Goal: Information Seeking & Learning: Learn about a topic

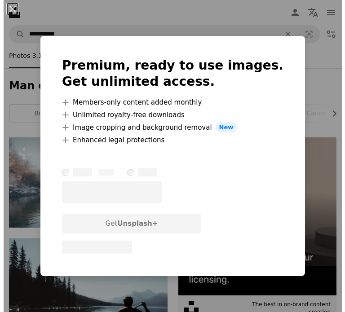
scroll to position [42, 0]
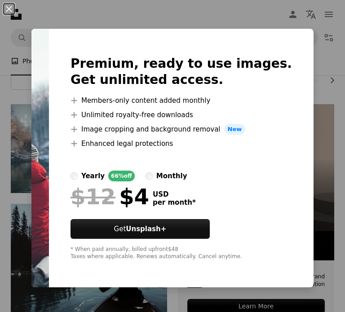
click at [259, 22] on div "An X shape Premium, ready to use images. Get unlimited access. A plus sign Memb…" at bounding box center [172, 156] width 345 height 312
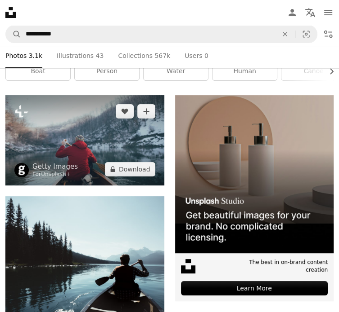
click at [68, 127] on img at bounding box center [84, 140] width 159 height 90
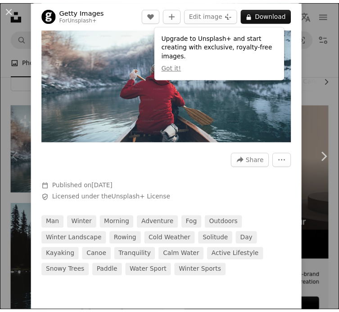
scroll to position [40, 0]
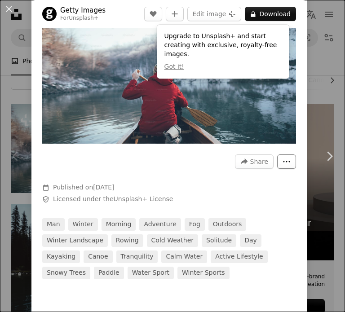
click at [280, 155] on button "More Actions" at bounding box center [286, 162] width 19 height 14
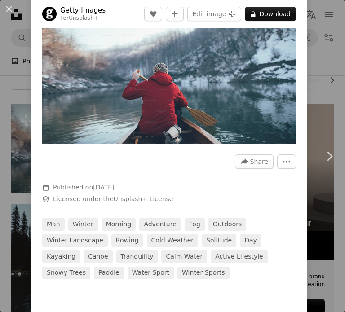
click at [160, 86] on img "Zoom in on this image" at bounding box center [169, 71] width 254 height 145
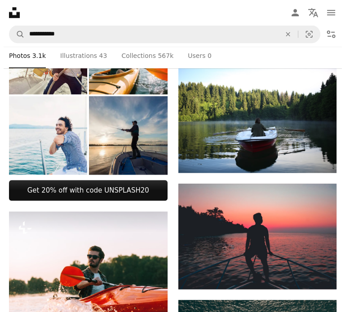
scroll to position [388, 0]
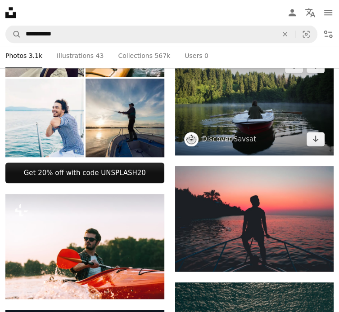
click at [257, 119] on img at bounding box center [254, 103] width 159 height 106
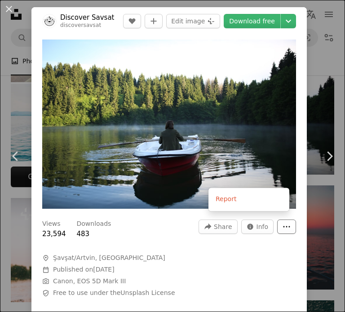
click at [283, 223] on icon "More Actions" at bounding box center [287, 227] width 8 height 8
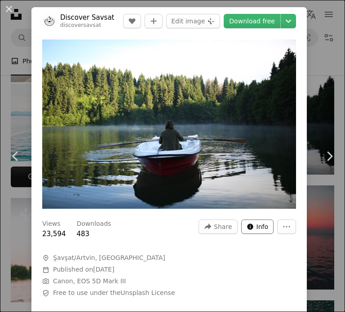
click at [257, 223] on span "Info" at bounding box center [263, 226] width 12 height 13
click at [196, 80] on img "Zoom in on this image" at bounding box center [169, 125] width 254 height 170
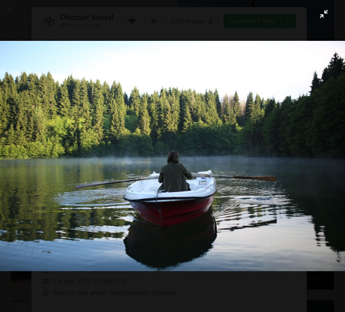
click at [318, 12] on button "Zoom out on this image" at bounding box center [173, 156] width 346 height 313
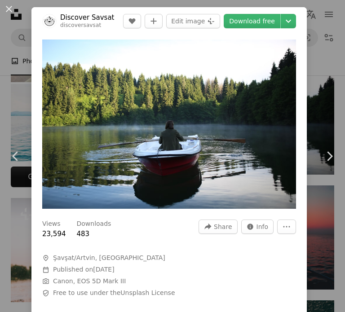
click at [129, 138] on img "Zoom in on this image" at bounding box center [169, 125] width 254 height 170
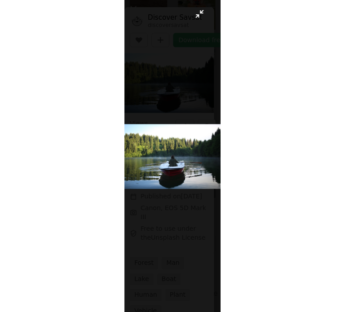
scroll to position [397, 0]
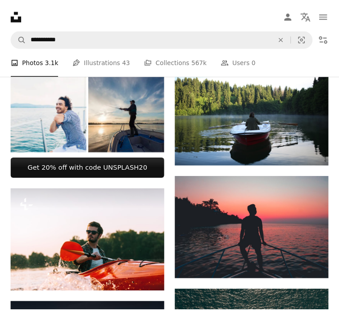
scroll to position [388, 0]
